Goal: Task Accomplishment & Management: Use online tool/utility

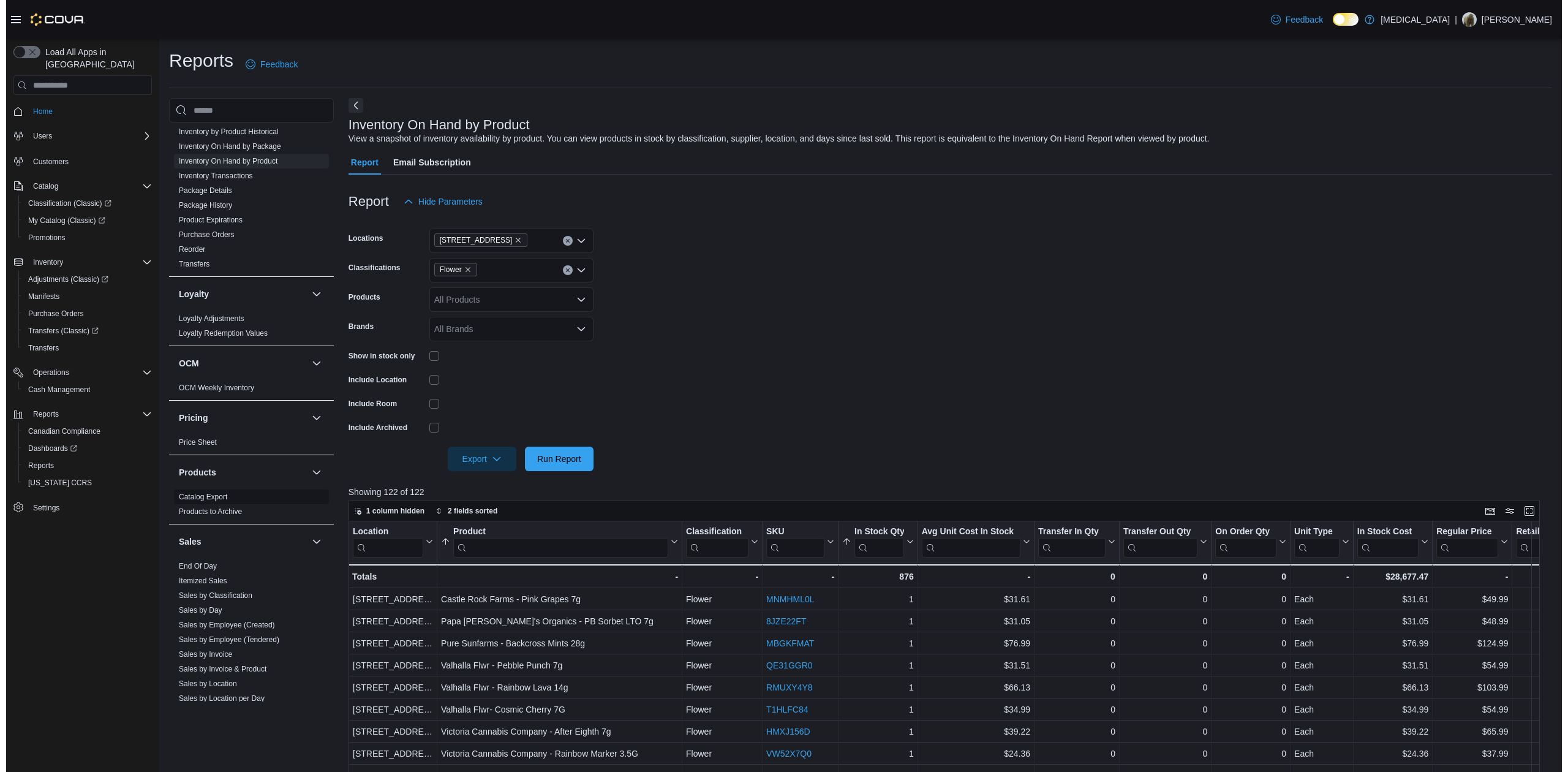
scroll to position [447, 0]
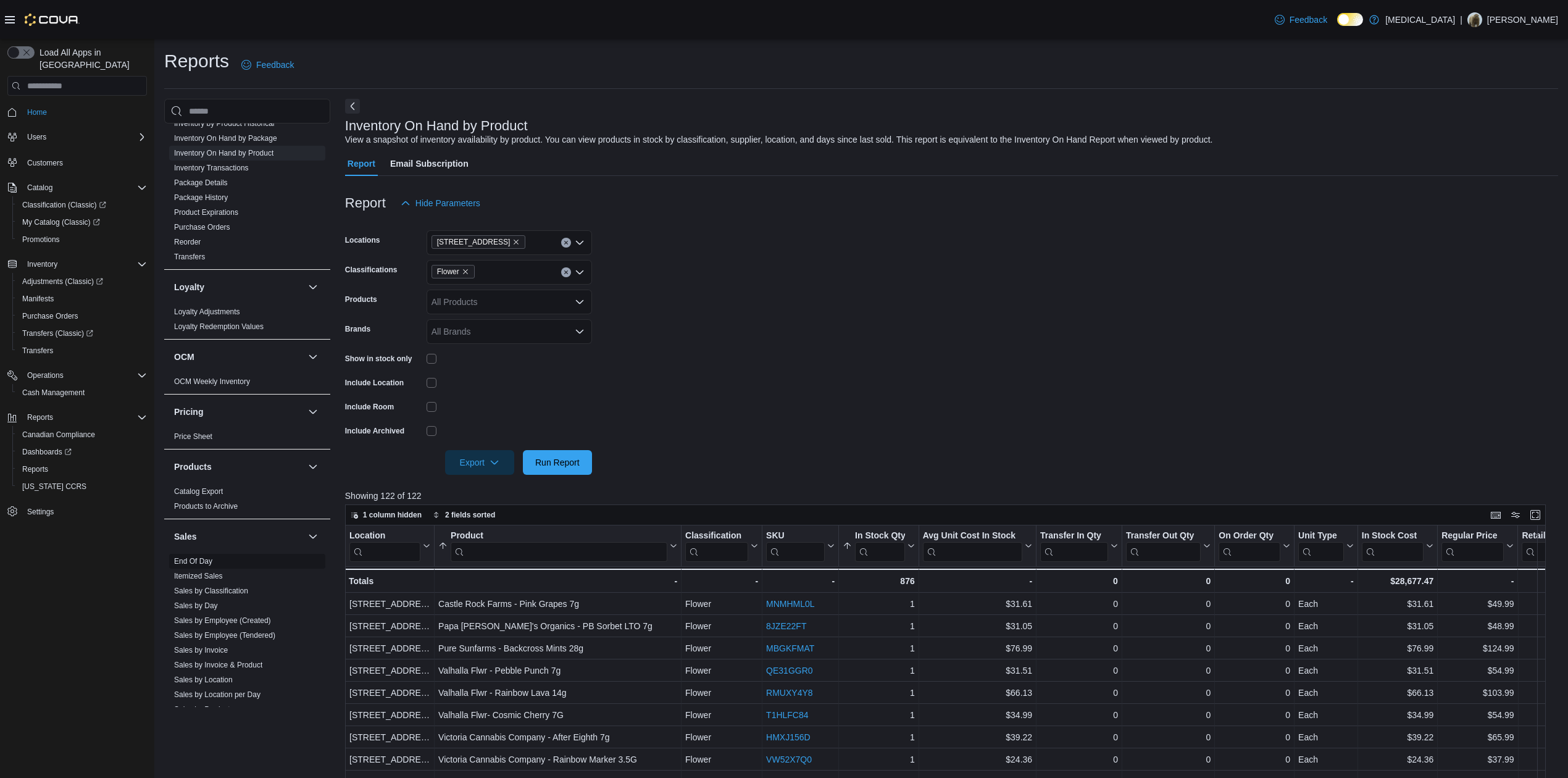
click at [193, 564] on link "End Of Day" at bounding box center [193, 561] width 38 height 8
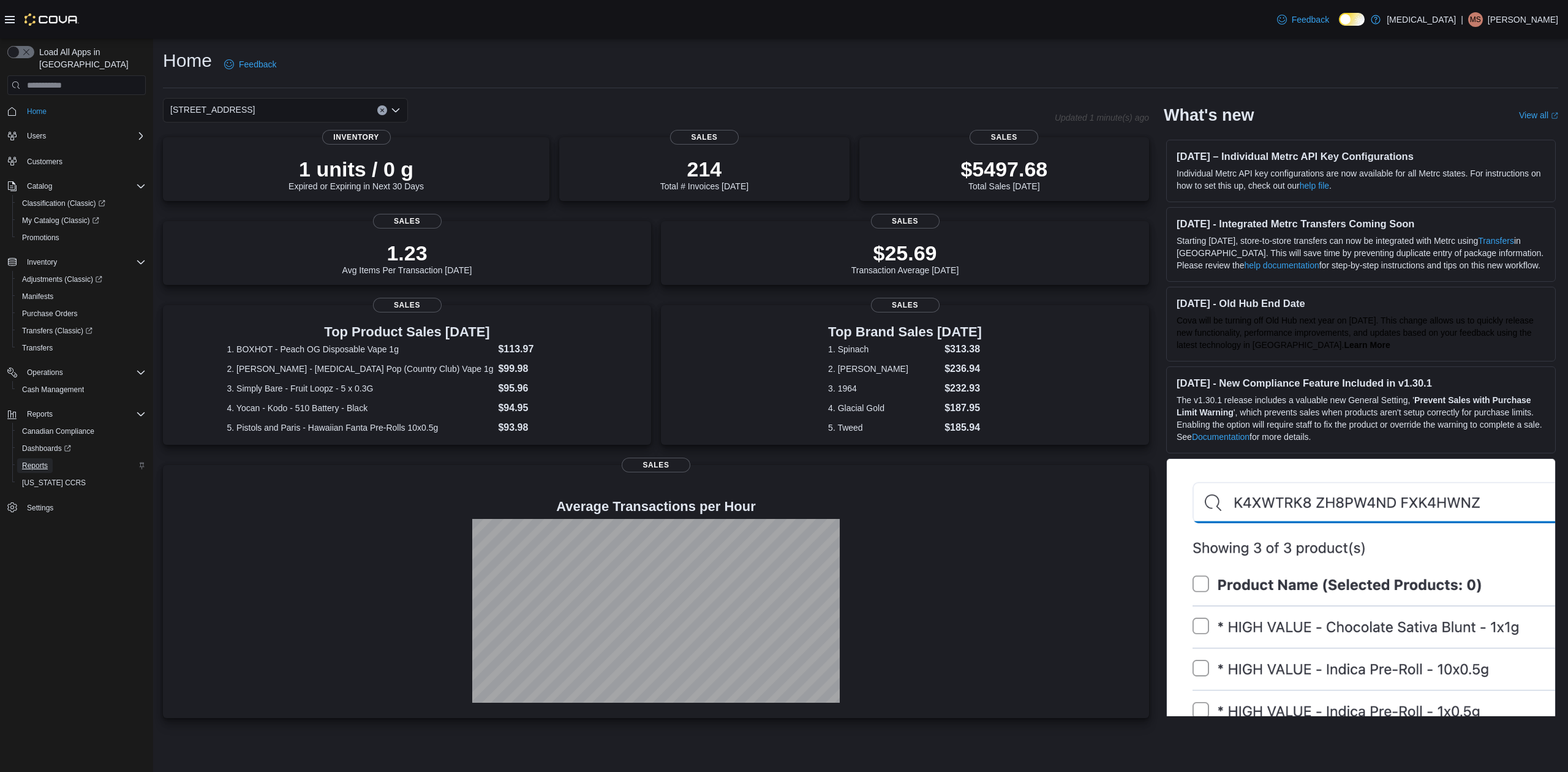
click at [44, 458] on span "Reports" at bounding box center [35, 465] width 26 height 15
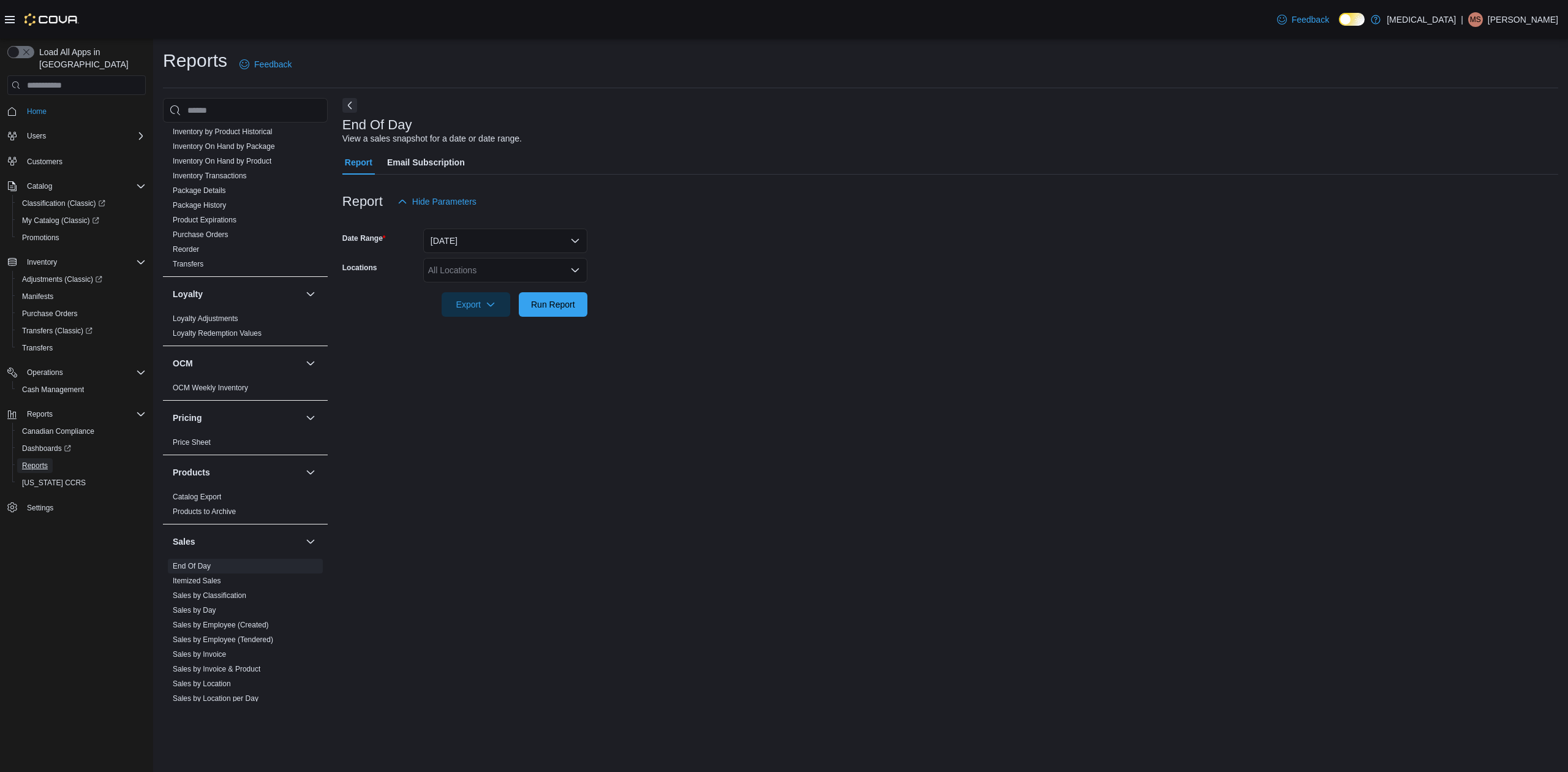
scroll to position [589, 0]
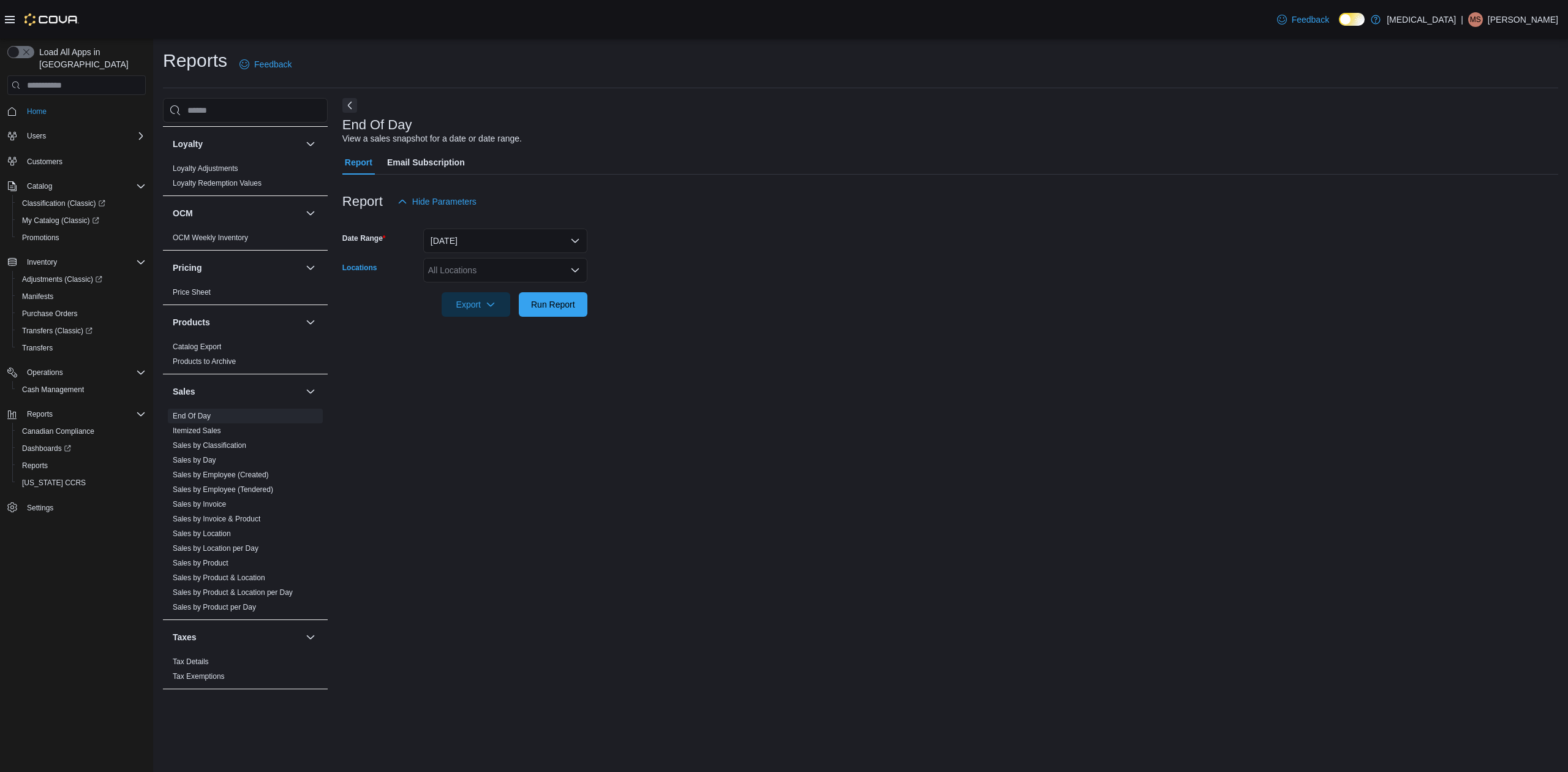
click at [546, 273] on div "All Locations" at bounding box center [505, 270] width 164 height 24
click at [500, 349] on span "[STREET_ADDRESS]" at bounding box center [492, 344] width 85 height 12
click at [859, 338] on div "End Of Day View a sales snapshot for a date or date range. Report Email Subscri…" at bounding box center [950, 400] width 1216 height 603
click at [540, 302] on span "Run Report" at bounding box center [553, 304] width 44 height 12
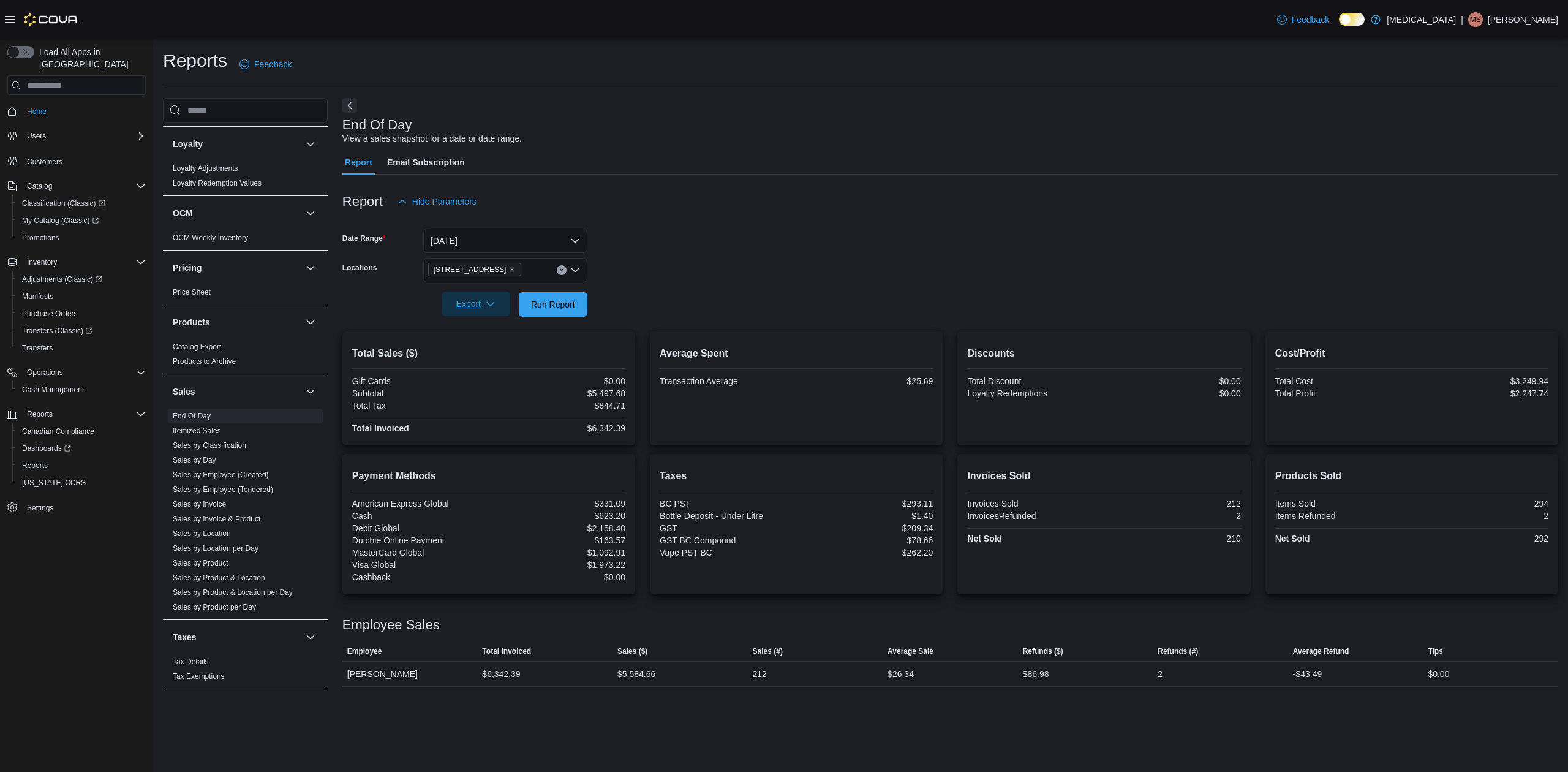
click at [490, 304] on icon "button" at bounding box center [490, 304] width 10 height 10
click at [493, 351] on span "Export to Pdf" at bounding box center [477, 353] width 55 height 10
